Goal: Find specific page/section: Find specific page/section

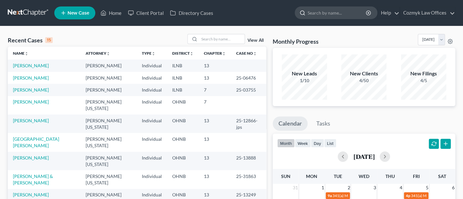
click at [333, 11] on input "search" at bounding box center [337, 13] width 59 height 12
type input "[PERSON_NAME]"
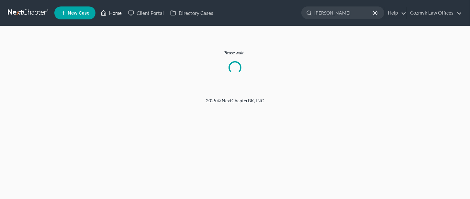
click at [106, 12] on icon at bounding box center [104, 13] width 5 height 5
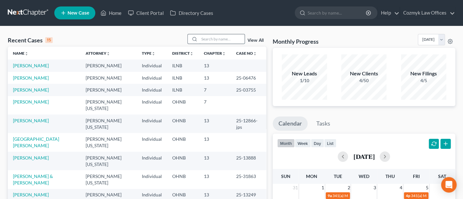
click at [212, 37] on input "search" at bounding box center [222, 38] width 45 height 9
type input "[PERSON_NAME]"
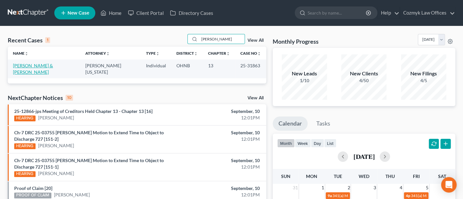
click at [26, 65] on link "[PERSON_NAME] & [PERSON_NAME]" at bounding box center [33, 69] width 40 height 12
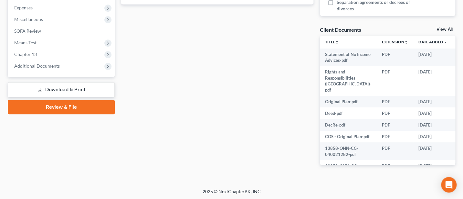
scroll to position [217, 0]
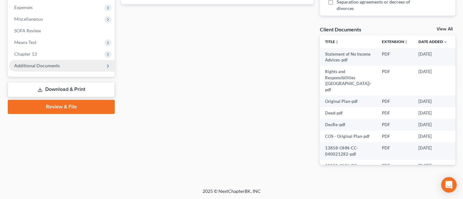
click at [47, 66] on span "Additional Documents" at bounding box center [37, 65] width 46 height 5
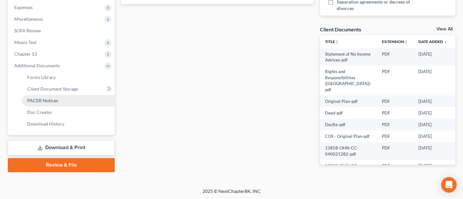
click at [49, 99] on span "PACER Notices" at bounding box center [42, 100] width 31 height 5
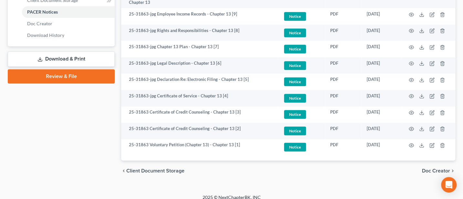
scroll to position [306, 0]
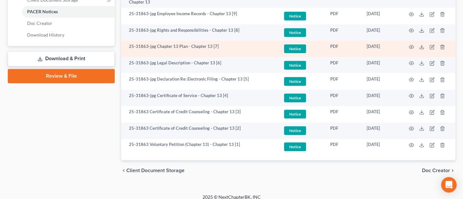
click at [415, 40] on td at bounding box center [428, 48] width 54 height 16
click at [412, 46] on circle "button" at bounding box center [411, 46] width 1 height 1
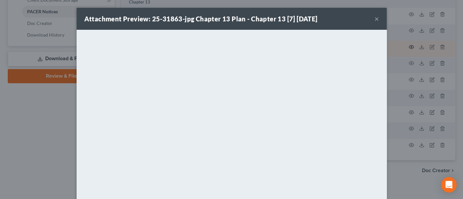
scroll to position [304, 0]
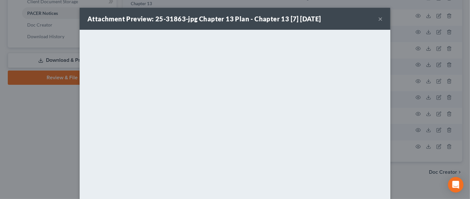
click at [378, 18] on button "×" at bounding box center [380, 19] width 5 height 8
